Goal: Navigation & Orientation: Find specific page/section

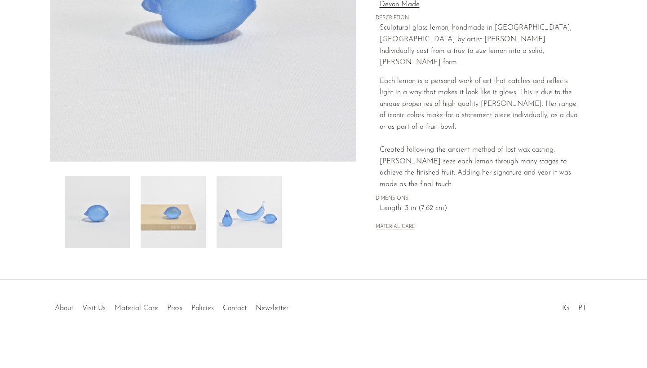
scroll to position [217, 0]
click at [237, 220] on img at bounding box center [249, 212] width 65 height 72
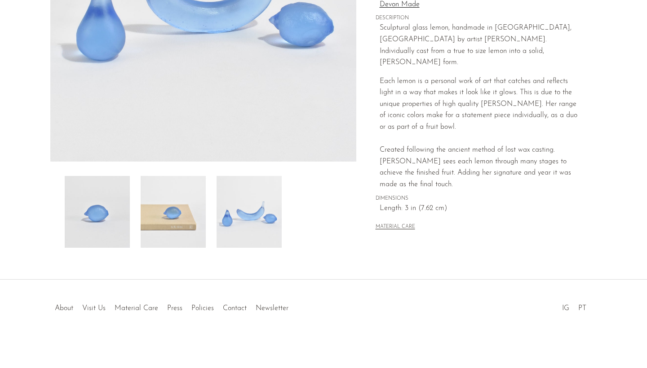
click at [392, 224] on button "MATERIAL CARE" at bounding box center [396, 227] width 40 height 7
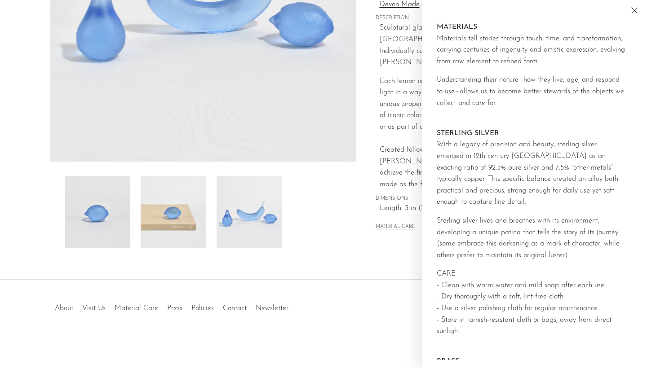
click at [381, 61] on div "Sculptural glass lemon, handmade in Auckland, New Zealand by artist Devyn Ormsb…" at bounding box center [479, 106] width 198 height 168
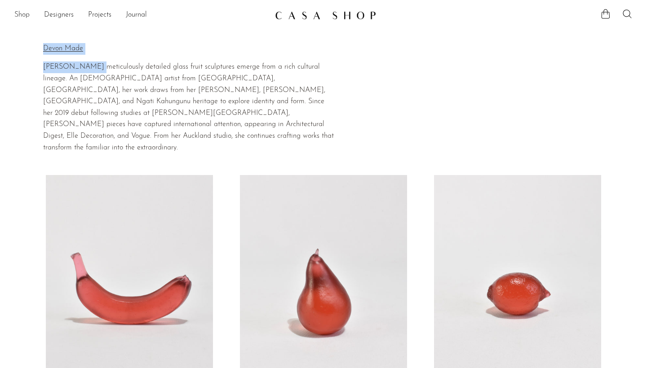
click at [15, 16] on link "Shop" at bounding box center [21, 15] width 15 height 12
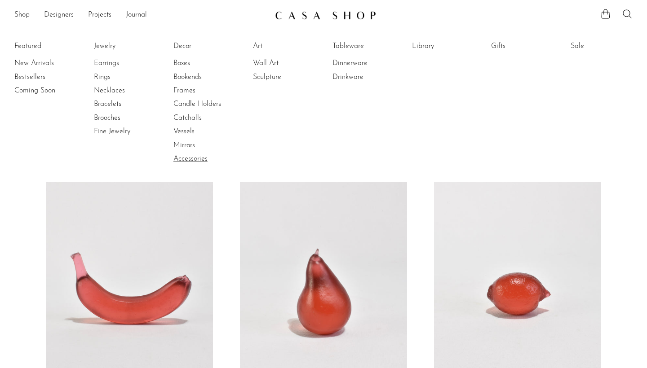
click at [183, 159] on link "Accessories" at bounding box center [206, 159] width 67 height 10
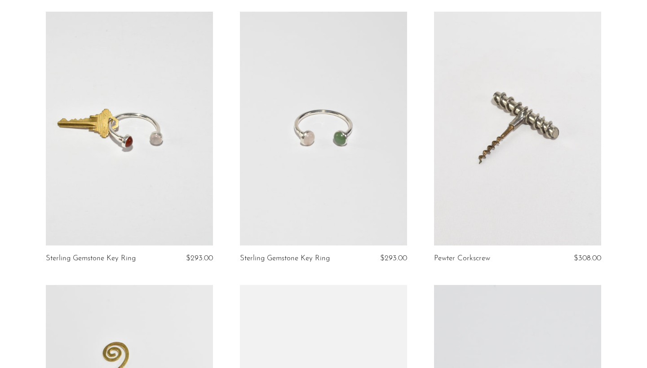
scroll to position [2272, 0]
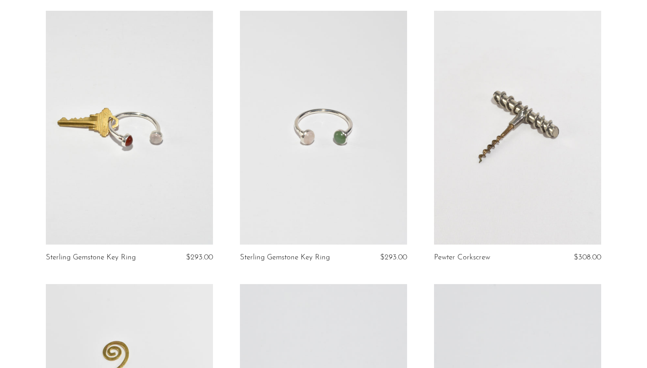
click at [181, 159] on link at bounding box center [129, 128] width 167 height 234
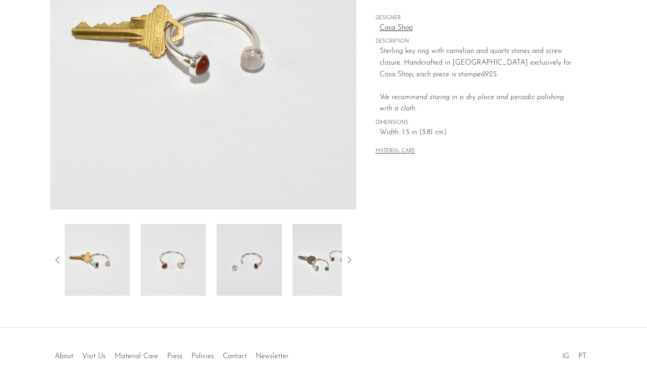
scroll to position [170, 0]
